Goal: Information Seeking & Learning: Learn about a topic

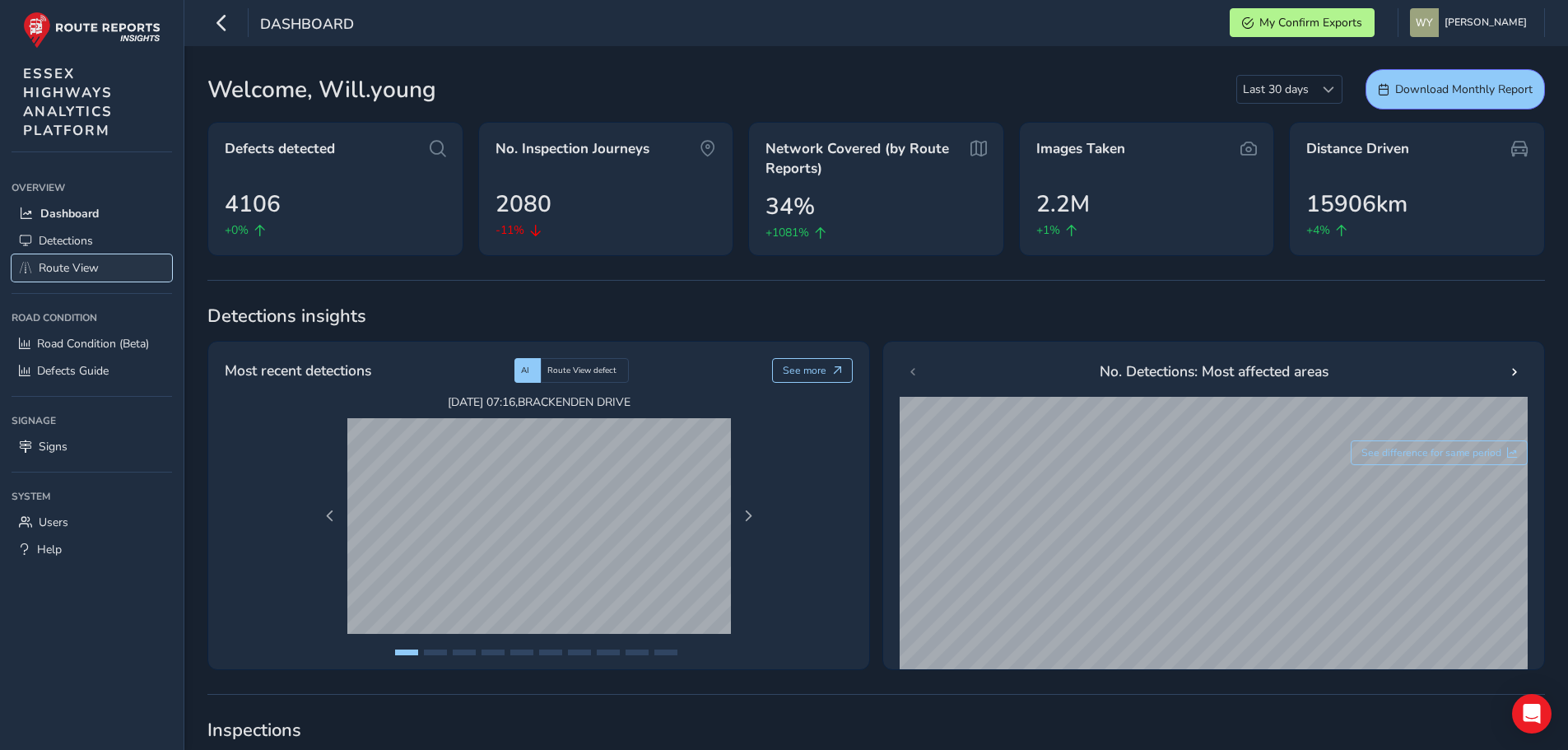
click at [66, 263] on span "Route View" at bounding box center [68, 268] width 60 height 16
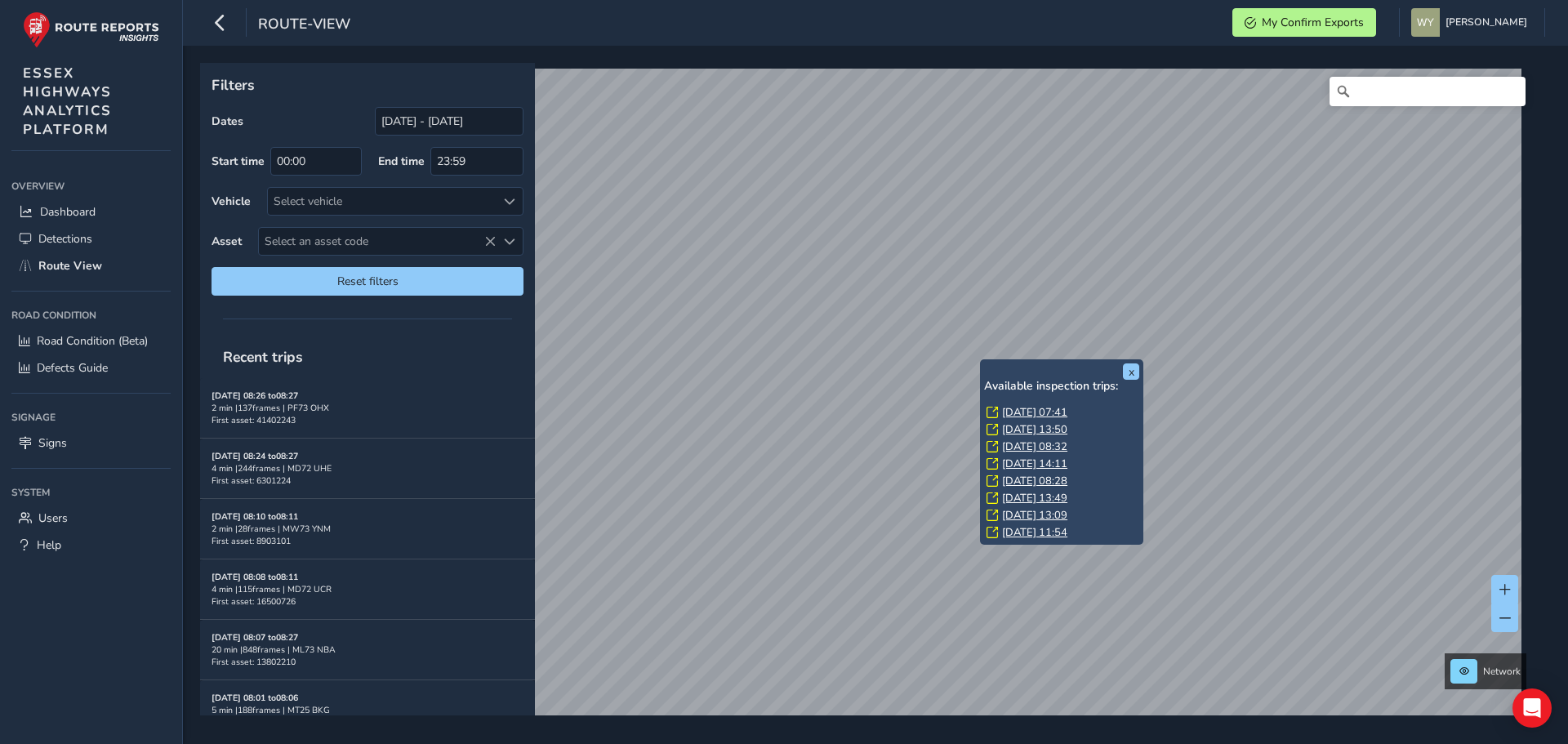
click at [1009, 411] on link "[DATE] 07:41" at bounding box center [1035, 412] width 66 height 15
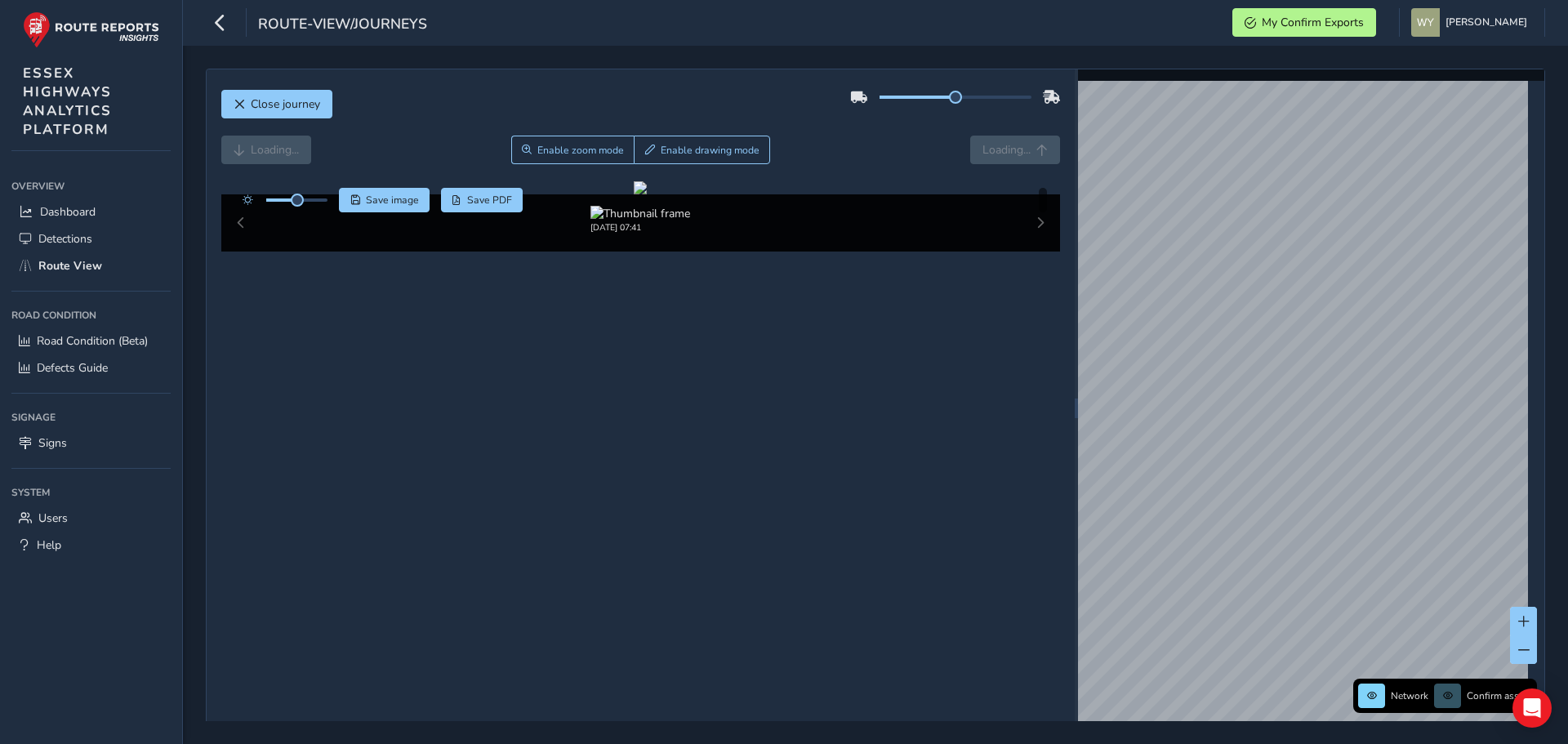
click at [821, 165] on div "Loading... Enable zoom mode Enable drawing mode Loading..." at bounding box center [640, 158] width 839 height 46
